Goal: Information Seeking & Learning: Learn about a topic

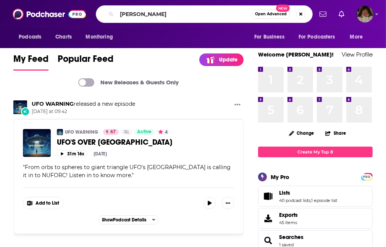
type input "[PERSON_NAME]"
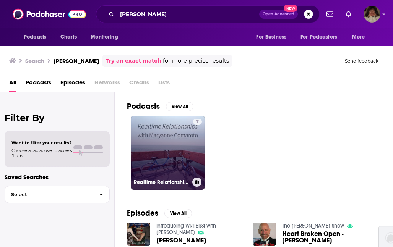
click at [179, 147] on link "7 Realtime Relationships" at bounding box center [168, 153] width 74 height 74
